Goal: Task Accomplishment & Management: Manage account settings

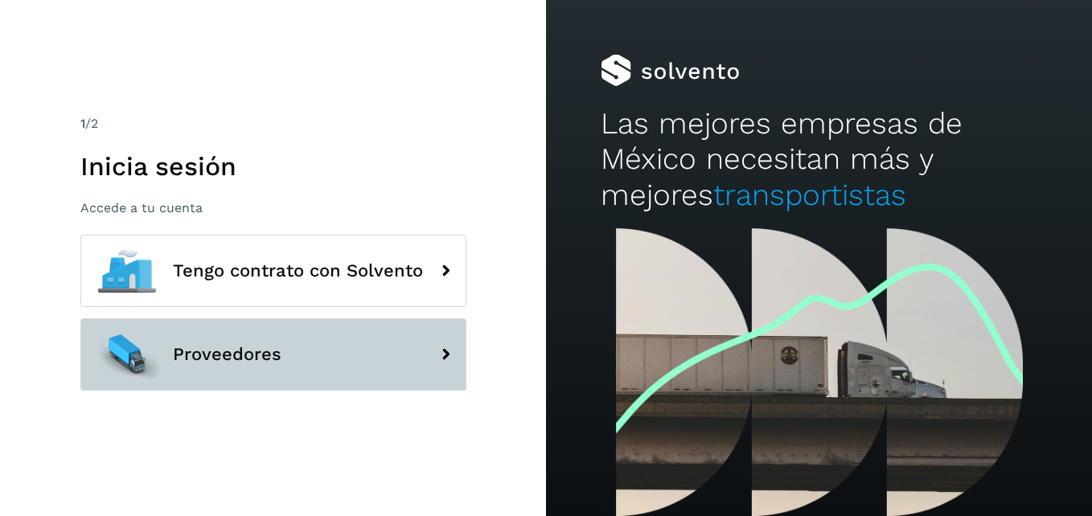
click at [399, 361] on button "Proveedores" at bounding box center [273, 354] width 386 height 72
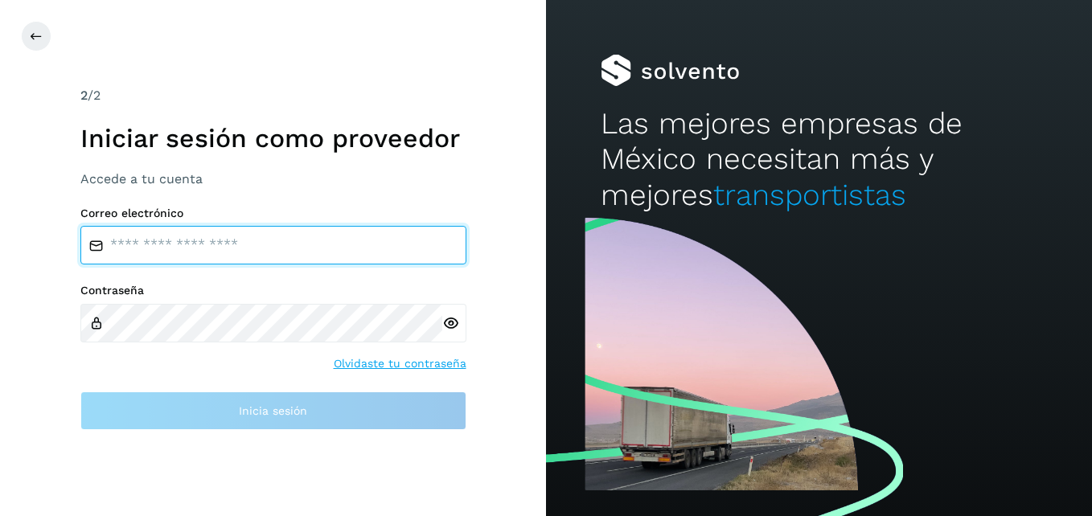
type input "**********"
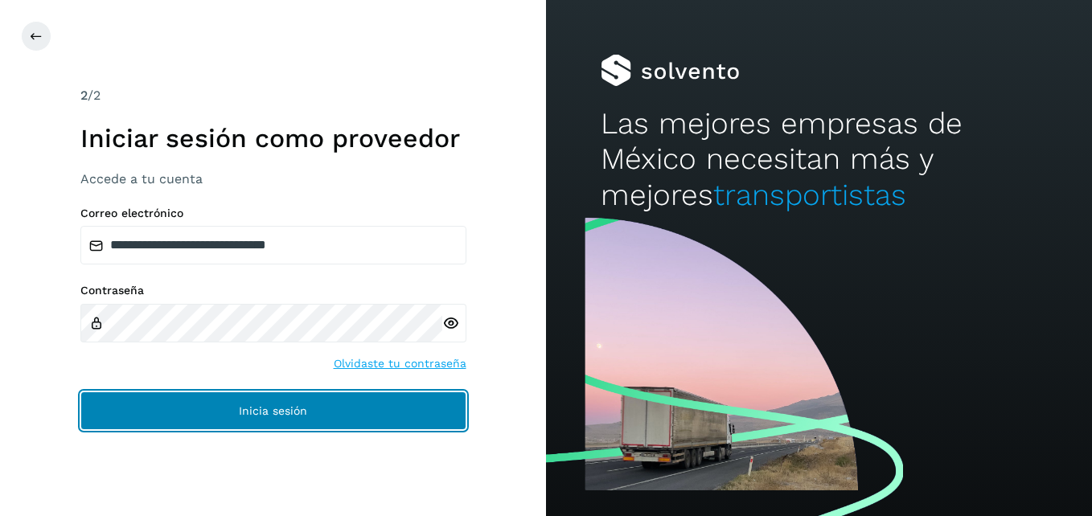
click at [357, 397] on button "Inicia sesión" at bounding box center [273, 411] width 386 height 39
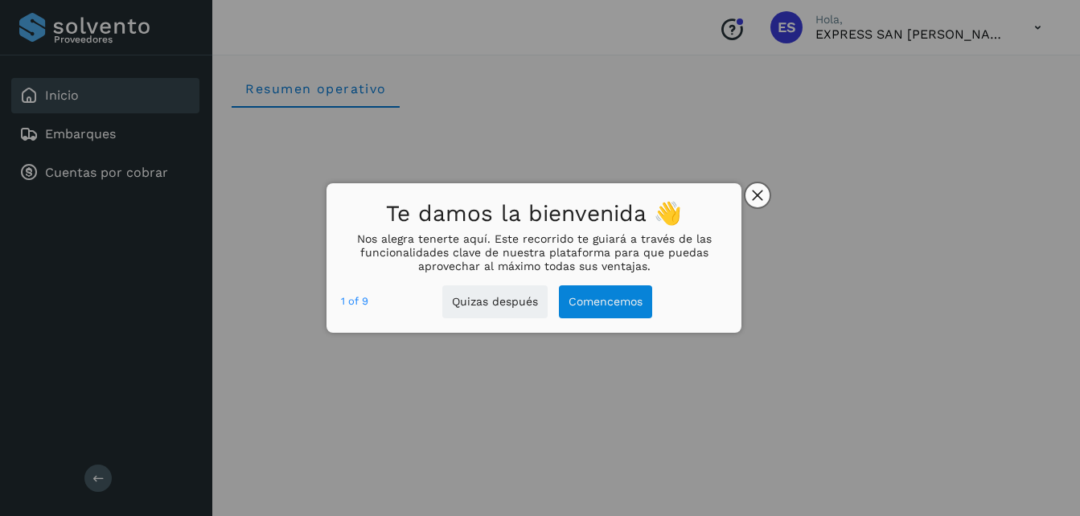
click at [754, 196] on icon "close," at bounding box center [757, 195] width 11 height 11
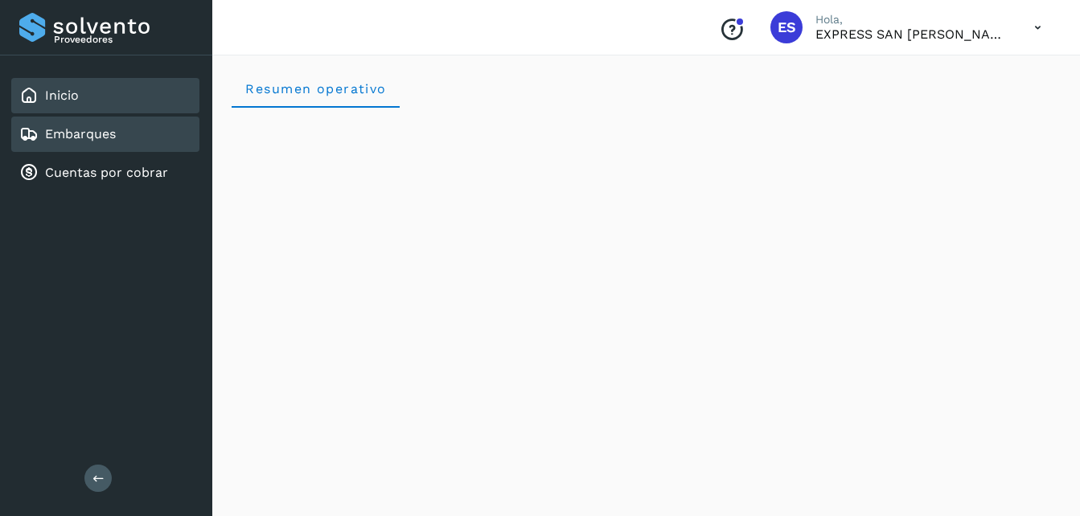
click at [84, 121] on div "Embarques" at bounding box center [105, 134] width 188 height 35
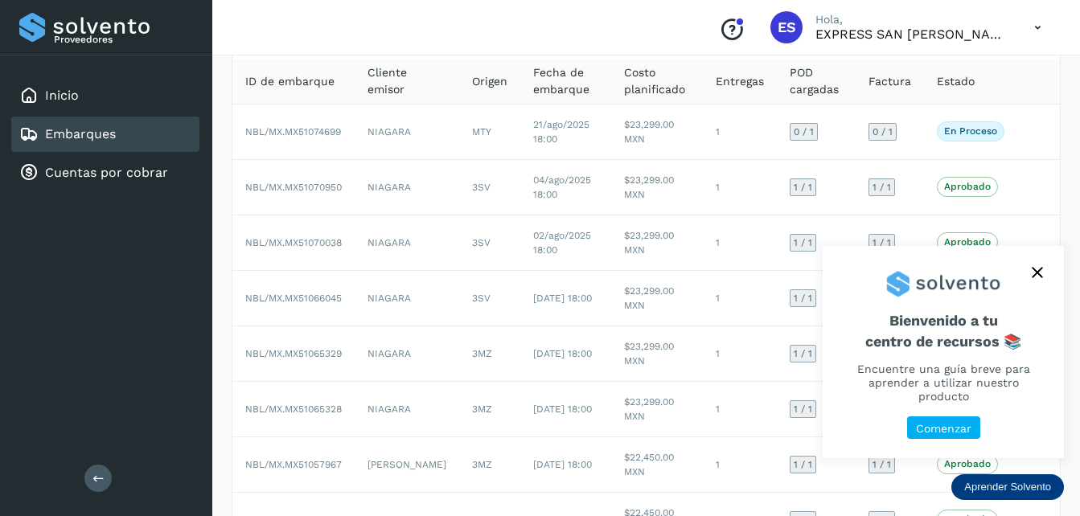
scroll to position [161, 0]
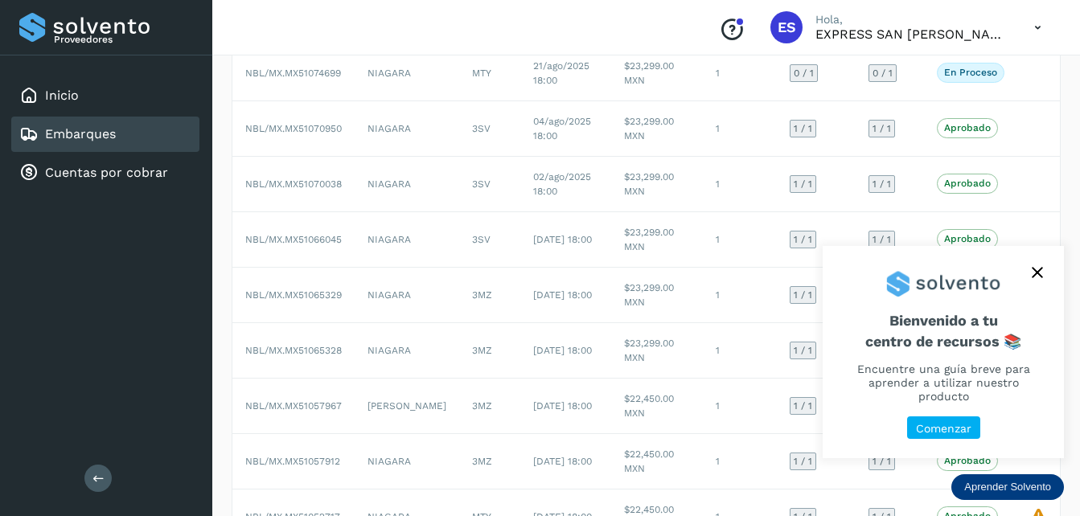
click at [1044, 281] on button "close," at bounding box center [1037, 273] width 24 height 24
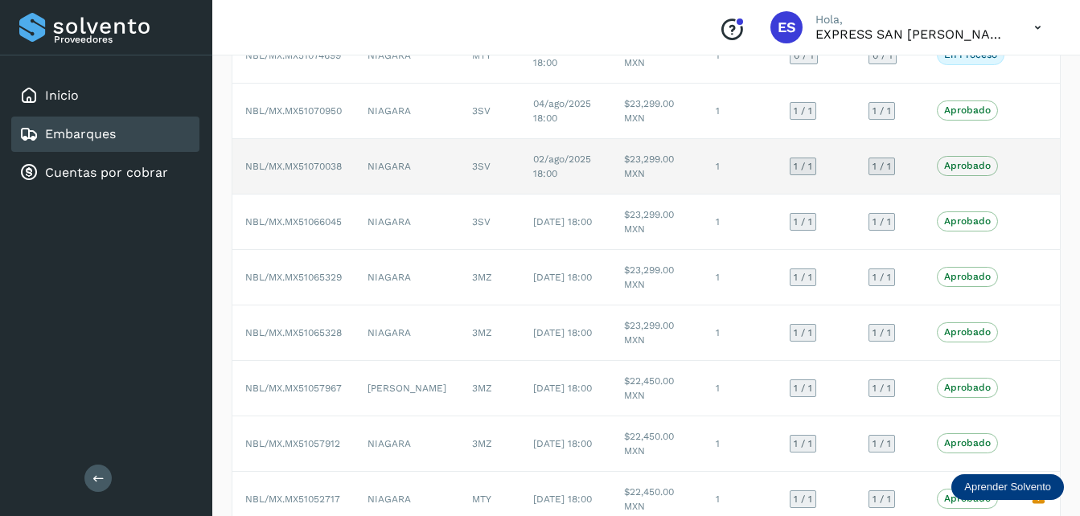
scroll to position [0, 0]
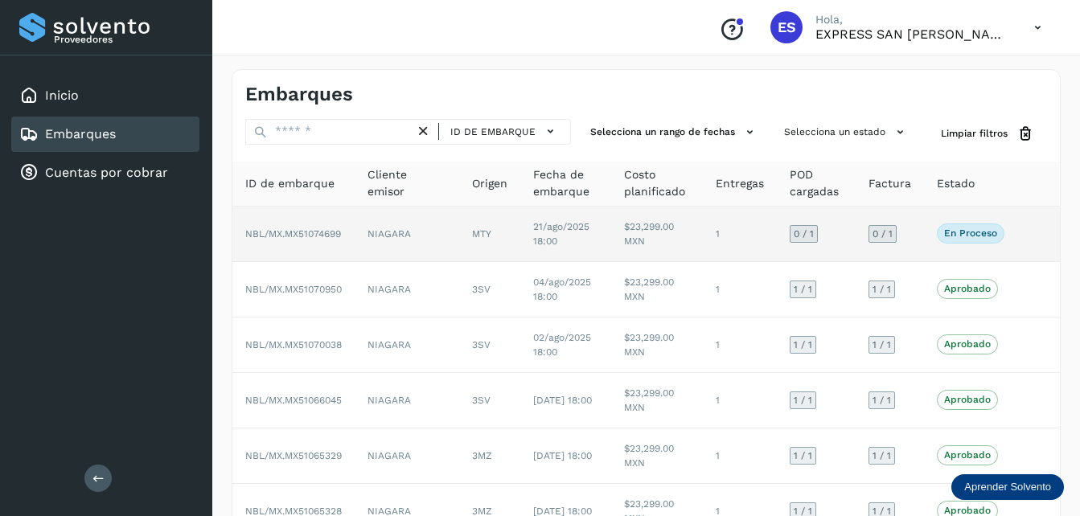
click at [882, 233] on span "0 / 1" at bounding box center [883, 234] width 20 height 10
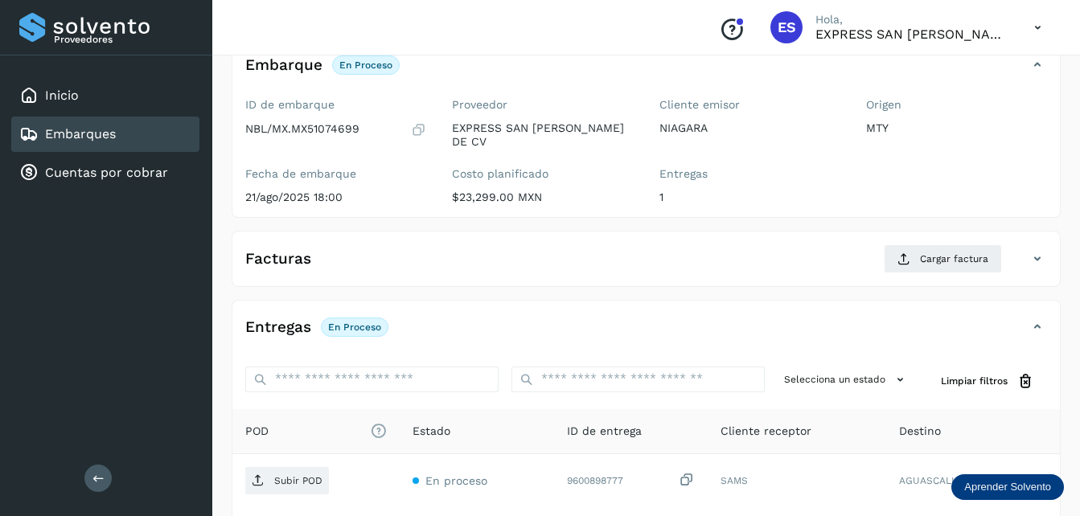
scroll to position [258, 0]
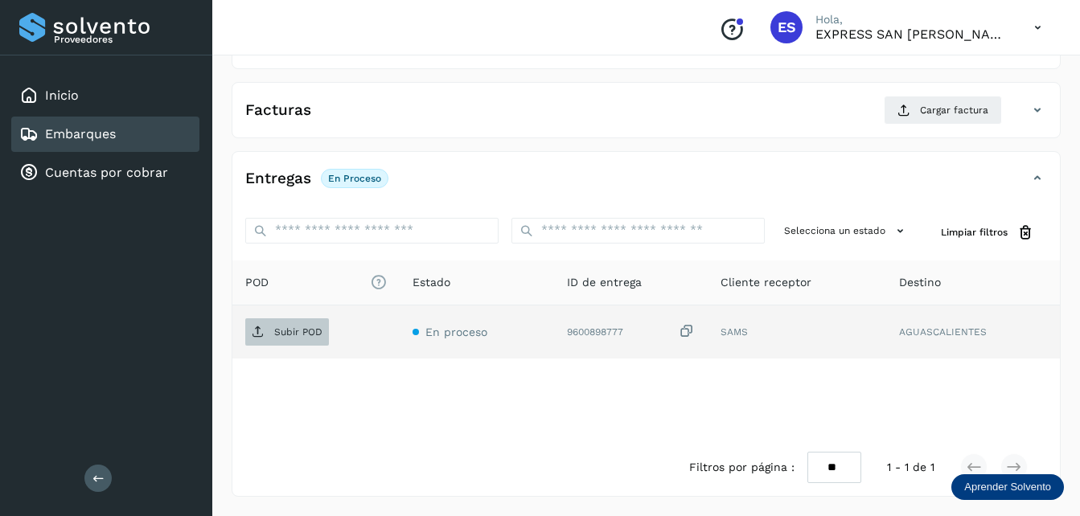
click at [294, 331] on p "Subir POD" at bounding box center [298, 332] width 48 height 11
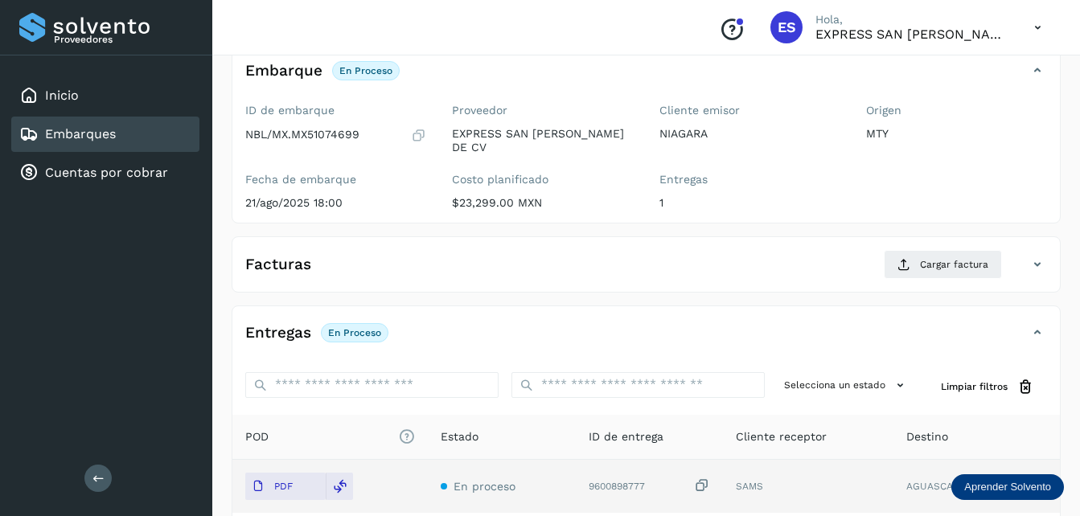
scroll to position [97, 0]
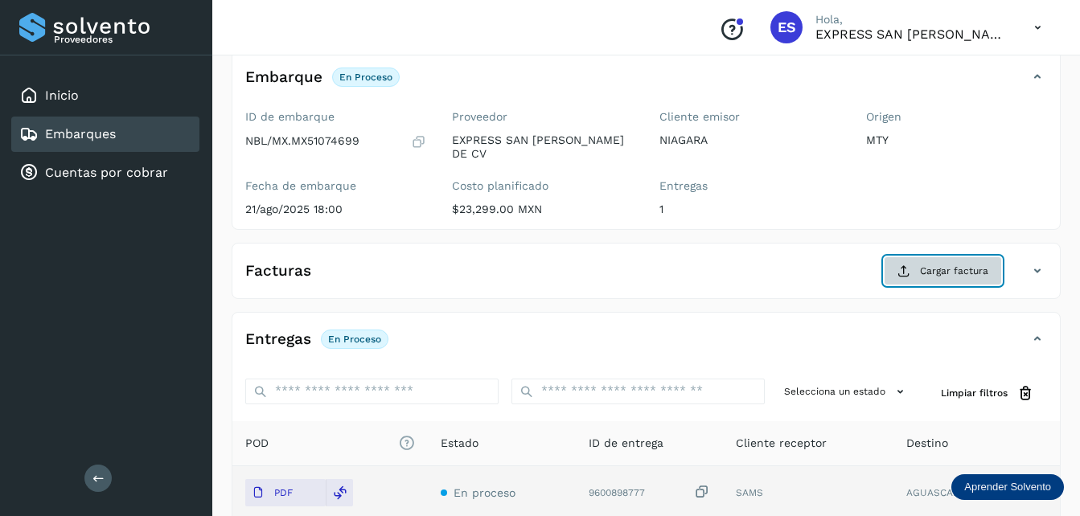
click at [918, 273] on button "Cargar factura" at bounding box center [943, 271] width 118 height 29
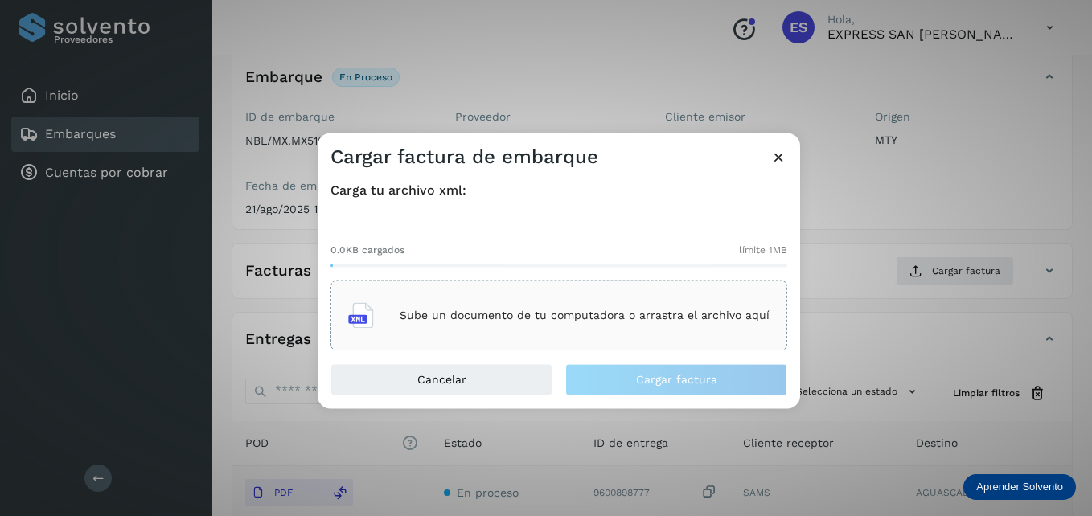
click at [515, 326] on div "Sube un documento de tu computadora o arrastra el archivo aquí" at bounding box center [558, 315] width 421 height 43
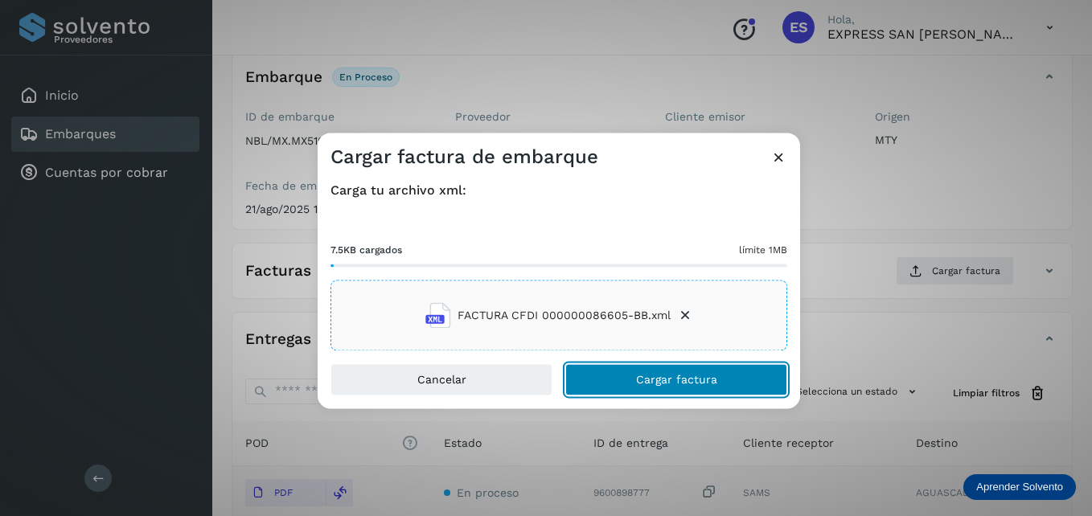
click at [628, 377] on button "Cargar factura" at bounding box center [676, 380] width 222 height 32
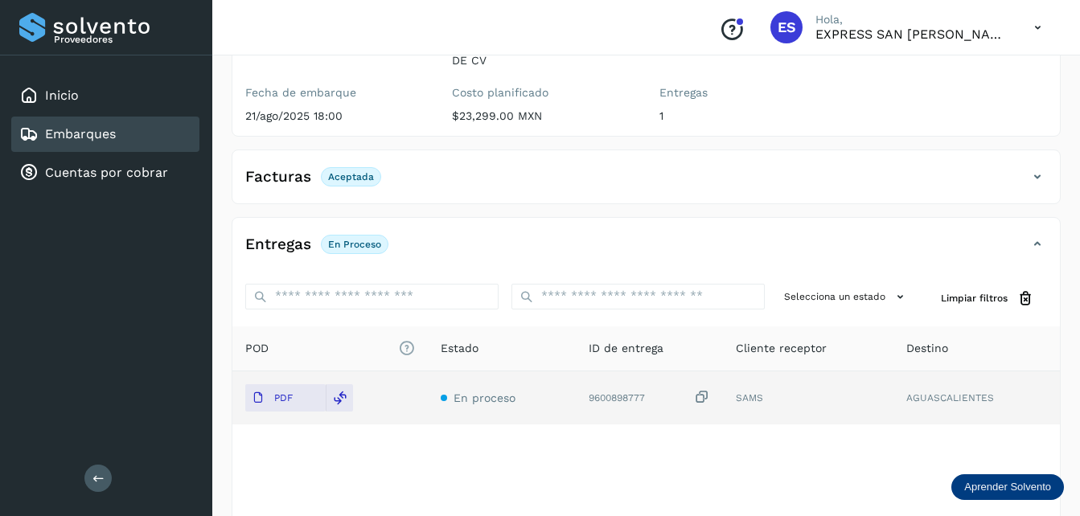
scroll to position [257, 0]
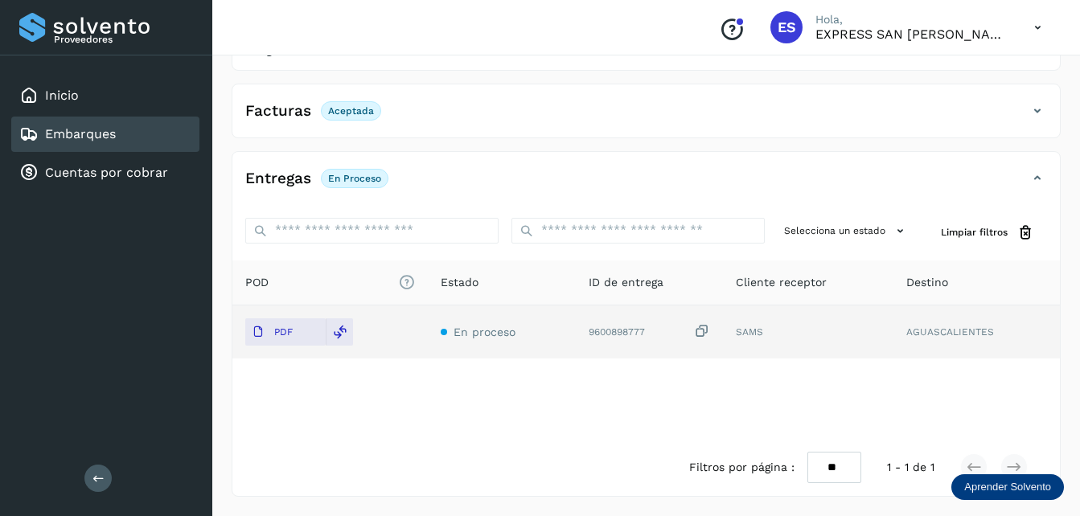
click at [143, 127] on div "Embarques" at bounding box center [105, 134] width 188 height 35
